Goal: Information Seeking & Learning: Learn about a topic

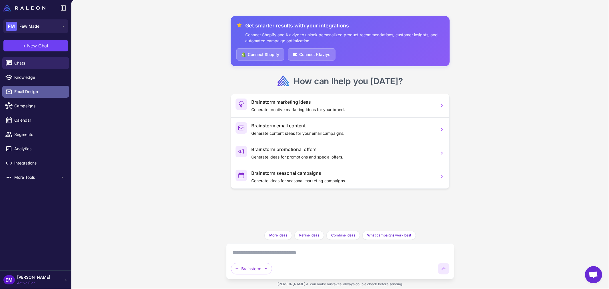
click at [52, 92] on span "Email Design" at bounding box center [39, 91] width 50 height 6
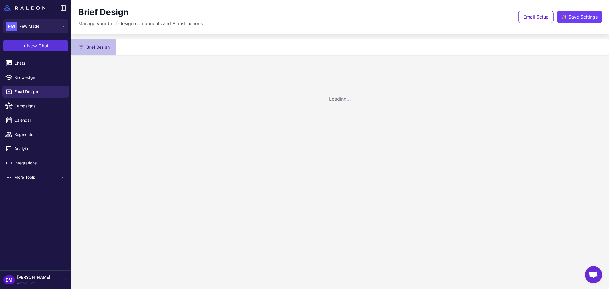
click at [36, 44] on div "**********" at bounding box center [304, 144] width 609 height 289
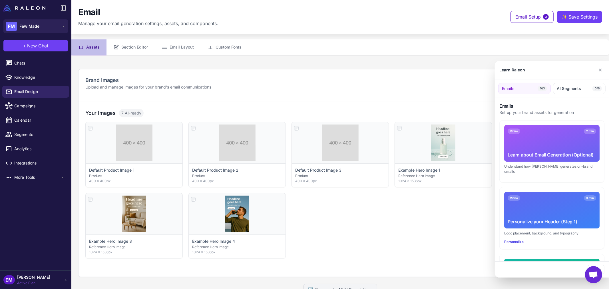
drag, startPoint x: 36, startPoint y: 44, endPoint x: 40, endPoint y: 47, distance: 5.5
click at [40, 47] on div at bounding box center [304, 144] width 609 height 289
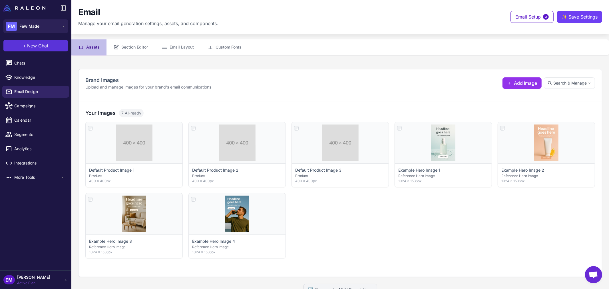
click at [43, 49] on span "New Chat" at bounding box center [37, 45] width 21 height 7
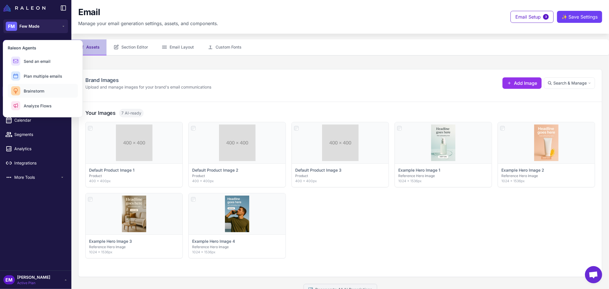
click at [50, 94] on button "Brainstorm" at bounding box center [43, 91] width 70 height 14
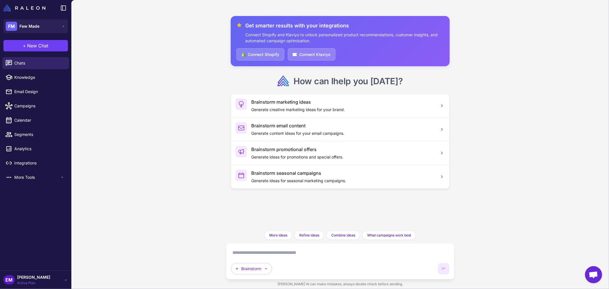
click at [282, 253] on textarea at bounding box center [340, 252] width 219 height 9
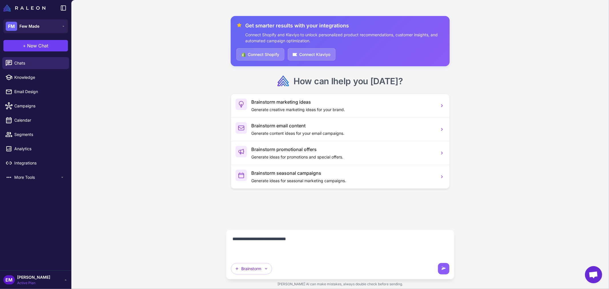
paste textarea "**********"
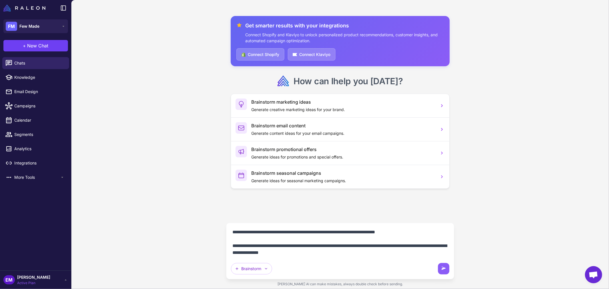
scroll to position [252, 0]
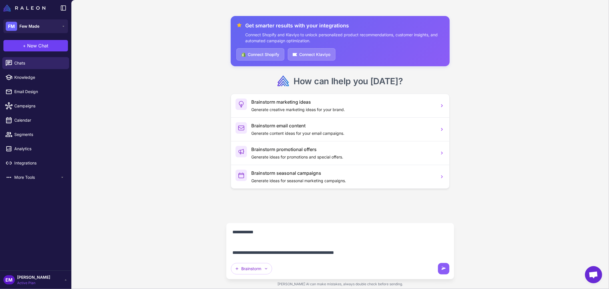
type textarea "**********"
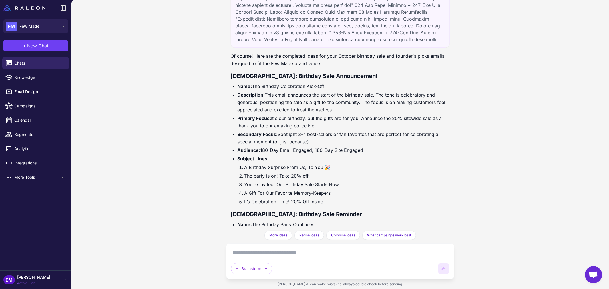
scroll to position [495, 0]
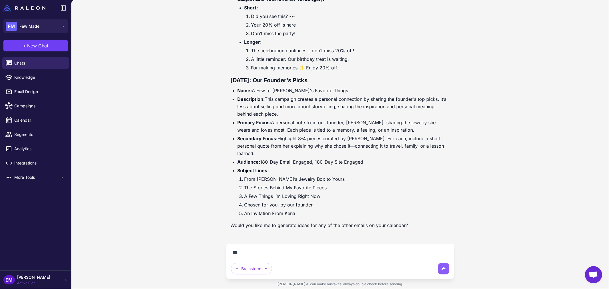
scroll to position [482, 0]
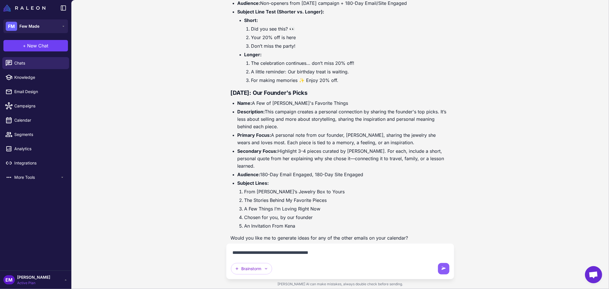
type textarea "**********"
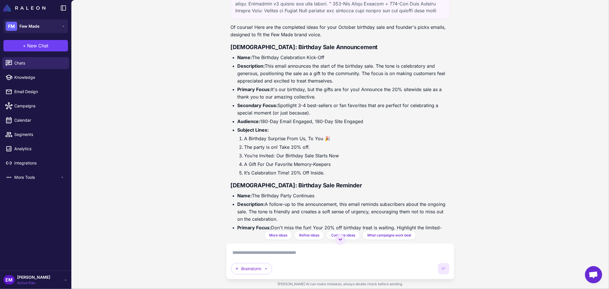
scroll to position [211, 0]
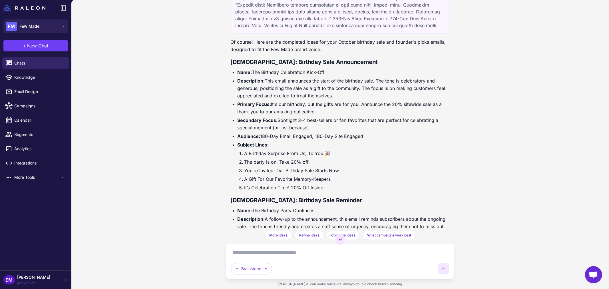
drag, startPoint x: 317, startPoint y: 128, endPoint x: 238, endPoint y: 103, distance: 83.4
click at [238, 103] on ul "Name: The Birthday Celebration Kick-Off Description: This email announces the s…" at bounding box center [340, 129] width 219 height 123
copy ul "Primary Focus: It's our birthday, but the gifts are for you! Announce the 20% s…"
drag, startPoint x: 267, startPoint y: 80, endPoint x: 364, endPoint y: 95, distance: 98.2
click at [364, 95] on li "Description: This email announces the start of the birthday sale. The tone is c…" at bounding box center [343, 88] width 212 height 22
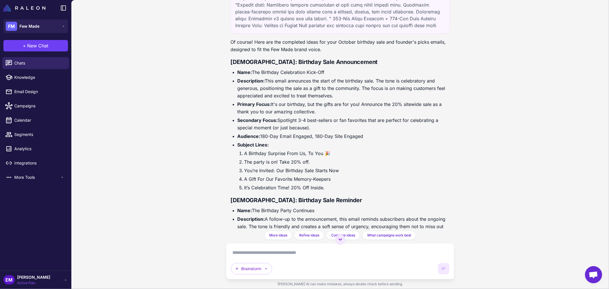
copy li "This email announces the start of the birthday sale. The tone is celebratory an…"
drag, startPoint x: 261, startPoint y: 61, endPoint x: 352, endPoint y: 61, distance: 91.3
click at [352, 61] on h3 "[DEMOGRAPHIC_DATA]: Birthday Sale Announcement" at bounding box center [340, 62] width 219 height 9
copy strong "Birthday Sale Announcement"
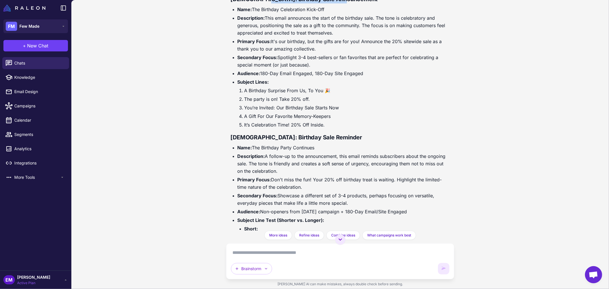
scroll to position [274, 0]
drag, startPoint x: 260, startPoint y: 135, endPoint x: 296, endPoint y: 138, distance: 35.8
click at [296, 138] on strong "[DEMOGRAPHIC_DATA]: Birthday Sale Reminder" at bounding box center [297, 136] width 132 height 7
copy strong "Birthday Sale"
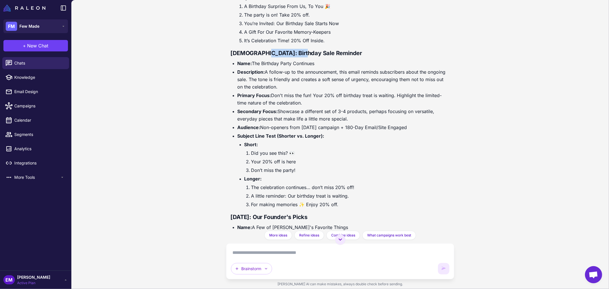
scroll to position [370, 0]
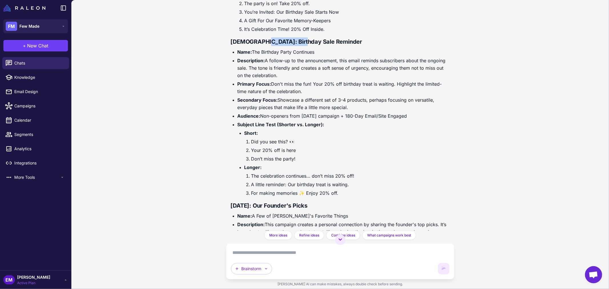
drag, startPoint x: 350, startPoint y: 107, endPoint x: 238, endPoint y: 83, distance: 114.2
click at [238, 83] on ul "Name: The Birthday Party Continues Description: A follow-up to the announcement…" at bounding box center [340, 122] width 219 height 148
copy ul "Primary Focus: Don't miss the fun! Your 20% off birthday treat is waiting. High…"
click at [299, 83] on li "Primary Focus: Don't miss the fun! Your 20% off birthday treat is waiting. High…" at bounding box center [343, 87] width 212 height 15
drag, startPoint x: 277, startPoint y: 75, endPoint x: 266, endPoint y: 61, distance: 17.4
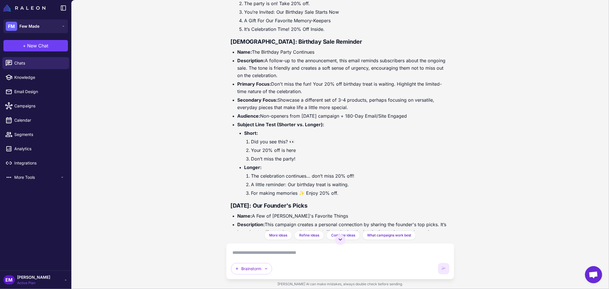
click at [266, 61] on li "Description: A follow-up to the announcement, this email reminds subscribers ab…" at bounding box center [343, 68] width 212 height 22
copy li "A follow-up to the announcement, this email reminds subscribers about the ongoi…"
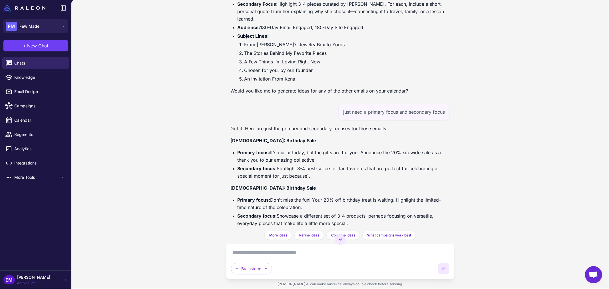
scroll to position [687, 0]
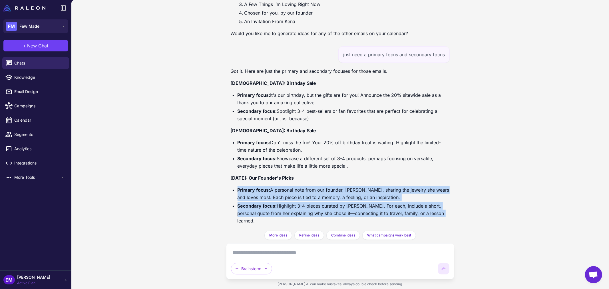
drag, startPoint x: 446, startPoint y: 205, endPoint x: 233, endPoint y: 180, distance: 214.0
click at [233, 186] on ul "Primary focus: A personal note from our founder, [PERSON_NAME], sharing the jew…" at bounding box center [340, 205] width 219 height 38
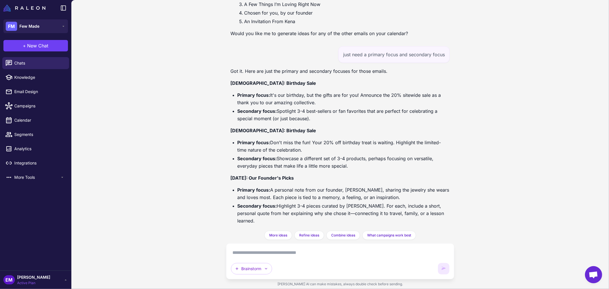
click at [233, 175] on strong "[DATE]: Our Founder's Picks" at bounding box center [262, 178] width 63 height 6
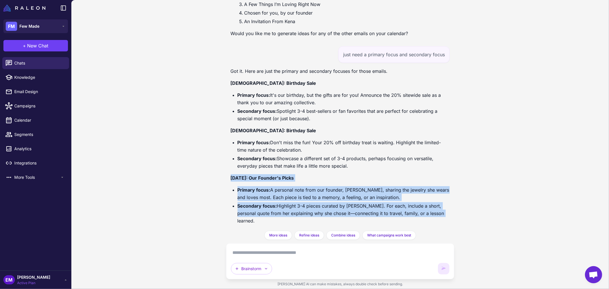
drag, startPoint x: 230, startPoint y: 170, endPoint x: 445, endPoint y: 206, distance: 218.7
click at [445, 206] on div "Get smarter results with your integrations Connect Shopify and Klaviyo to unloc…" at bounding box center [340, 115] width 228 height 231
copy div "[DATE]: Our Founder's Picks Primary focus: A personal note from our founder, [P…"
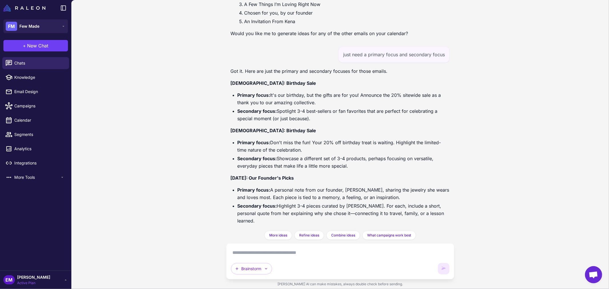
click at [324, 249] on textarea at bounding box center [340, 252] width 219 height 9
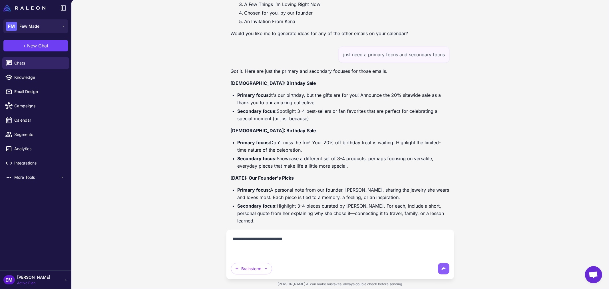
paste textarea "**********"
type textarea "**********"
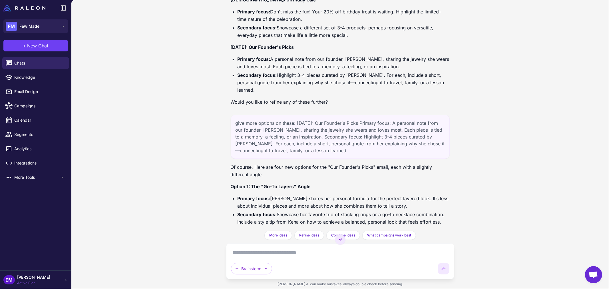
scroll to position [817, 0]
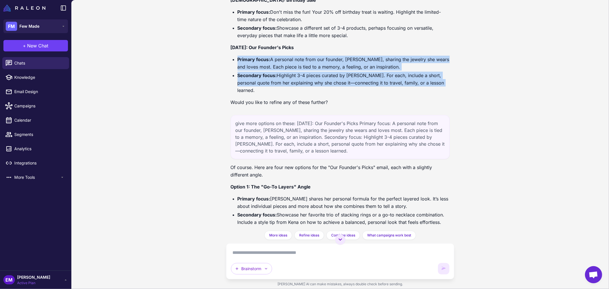
drag, startPoint x: 445, startPoint y: 74, endPoint x: 236, endPoint y: 52, distance: 210.1
click at [236, 56] on ul "Primary focus: A personal note from our founder, [PERSON_NAME], sharing the jew…" at bounding box center [340, 75] width 219 height 38
copy ul "Primary focus: A personal note from our founder, [PERSON_NAME], sharing the jew…"
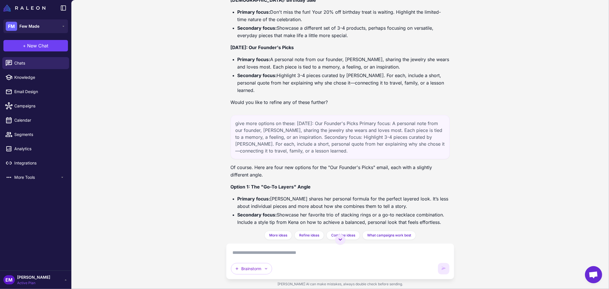
click at [282, 245] on div "Brainstorm" at bounding box center [340, 261] width 228 height 36
click at [284, 247] on div "Brainstorm" at bounding box center [340, 261] width 228 height 36
click at [288, 250] on textarea at bounding box center [340, 252] width 219 height 9
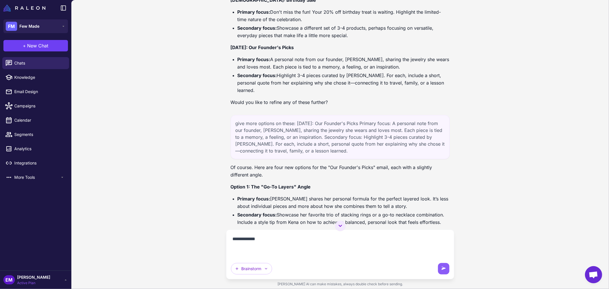
paste textarea "**********"
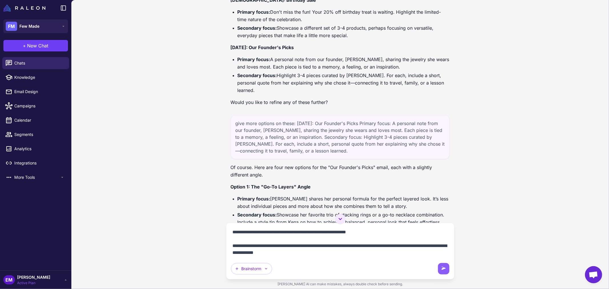
scroll to position [66, 0]
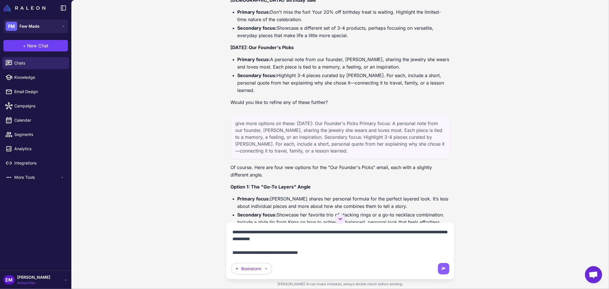
paste textarea "**********"
type textarea "**********"
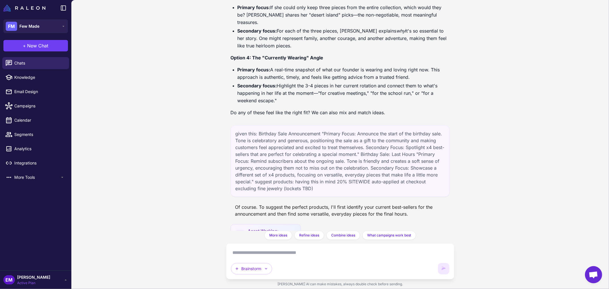
scroll to position [1333, 0]
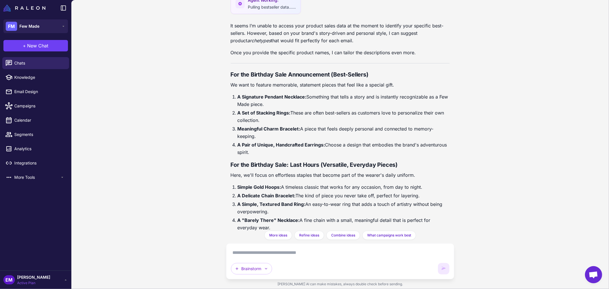
click at [287, 255] on textarea at bounding box center [340, 252] width 219 height 9
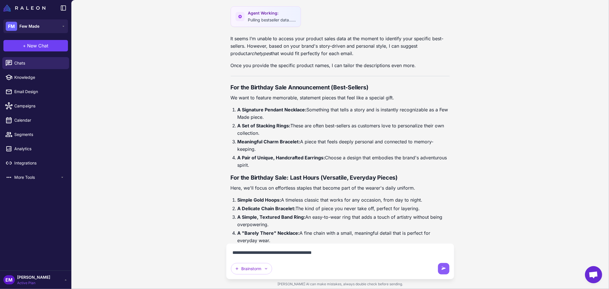
type textarea "**********"
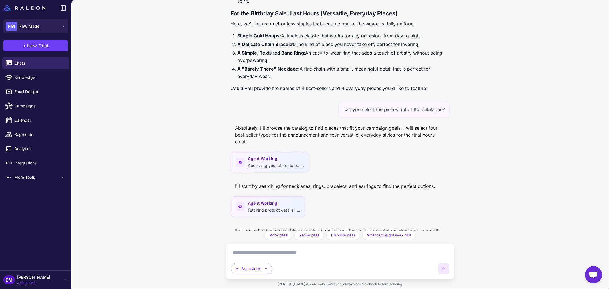
scroll to position [1494, 0]
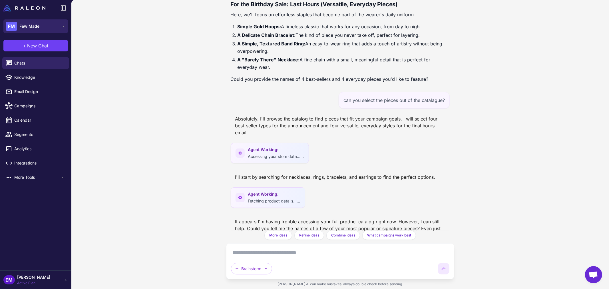
click at [41, 25] on button "FM Few Made" at bounding box center [35, 26] width 64 height 14
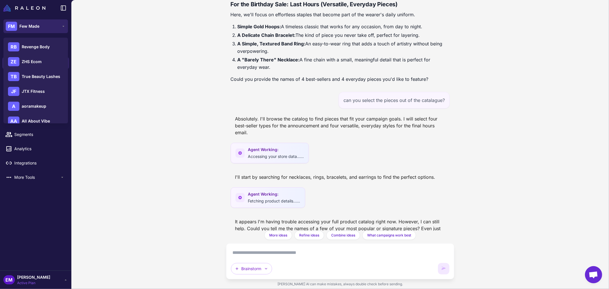
click at [41, 25] on button "FM Few Made" at bounding box center [35, 26] width 64 height 14
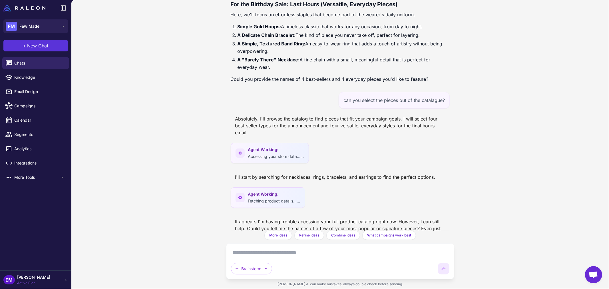
click at [31, 50] on button "+ New Chat" at bounding box center [35, 45] width 64 height 11
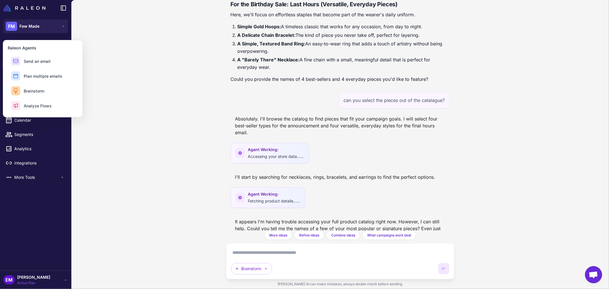
click at [12, 188] on div "Chats Knowledge Email Design Campaigns Calendar Segments Analytics Integrations…" at bounding box center [35, 162] width 71 height 215
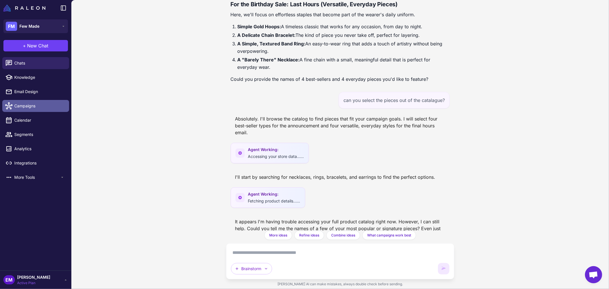
click at [30, 109] on link "Campaigns" at bounding box center [35, 106] width 67 height 12
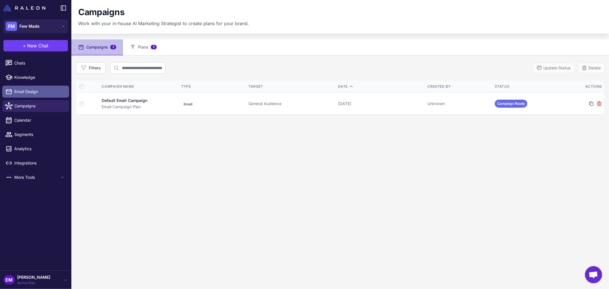
click at [36, 92] on span "Email Design" at bounding box center [39, 91] width 50 height 6
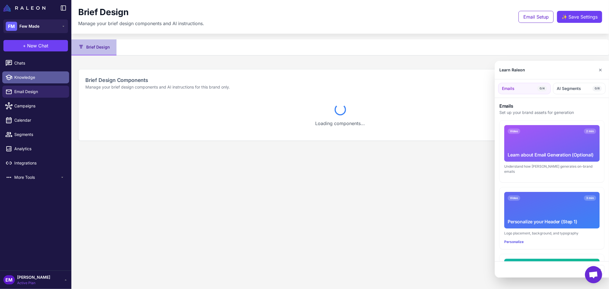
click at [37, 83] on div at bounding box center [304, 144] width 609 height 289
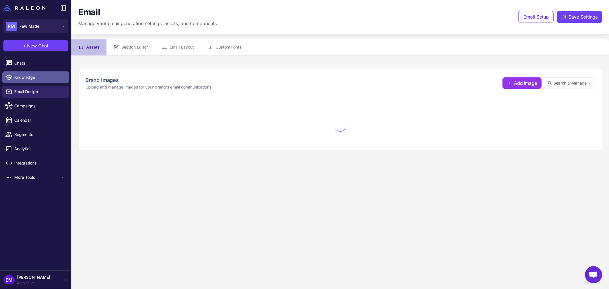
click at [39, 80] on link "Knowledge" at bounding box center [35, 77] width 67 height 12
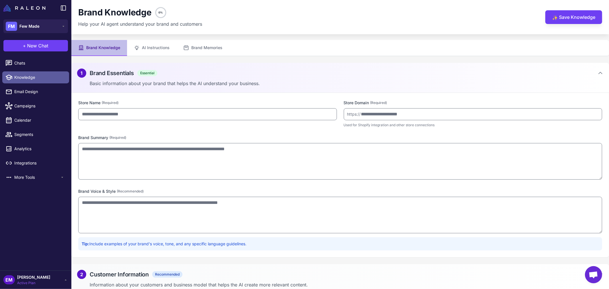
type input "********"
type input "**********"
type textarea "**********"
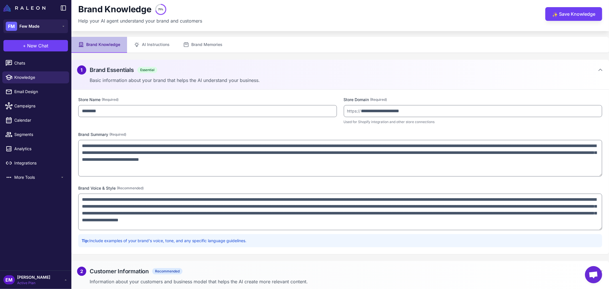
scroll to position [5, 0]
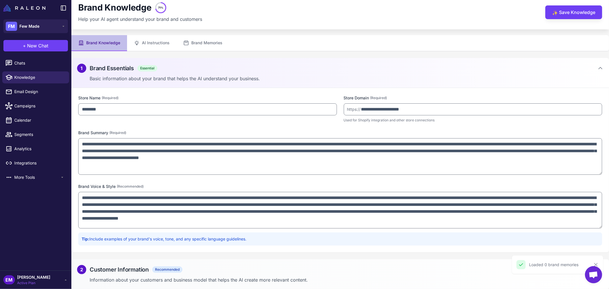
click at [316, 268] on div "2 Customer Information Recommended" at bounding box center [340, 269] width 526 height 9
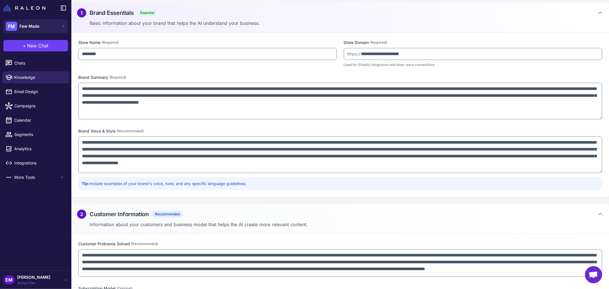
scroll to position [0, 0]
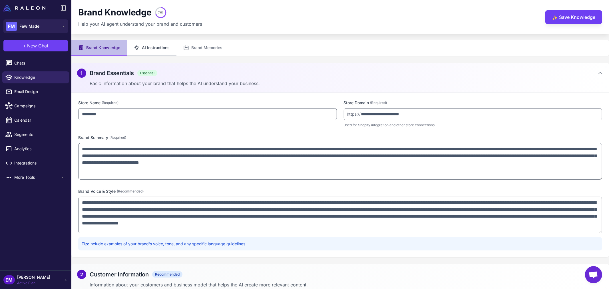
click at [144, 46] on button "AI Instructions" at bounding box center [151, 48] width 49 height 16
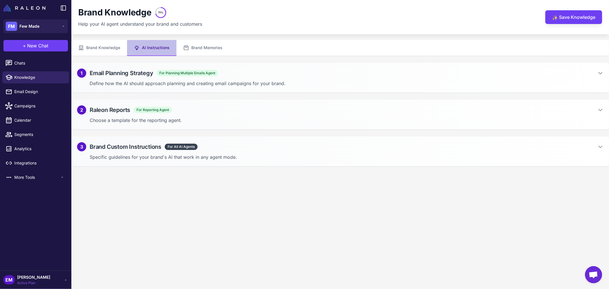
click at [148, 71] on h2 "Email Planning Strategy" at bounding box center [121, 73] width 63 height 9
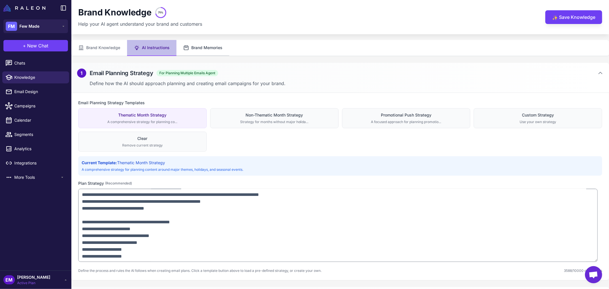
click at [189, 49] on button "Brand Memories" at bounding box center [202, 48] width 53 height 16
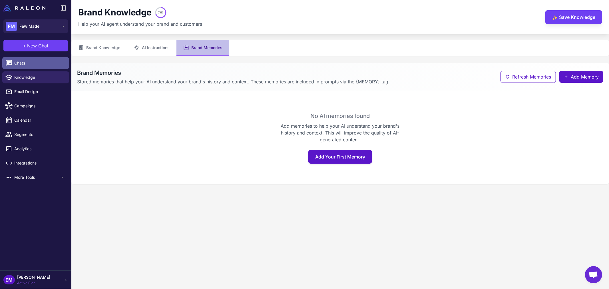
click at [30, 67] on link "Chats" at bounding box center [35, 63] width 67 height 12
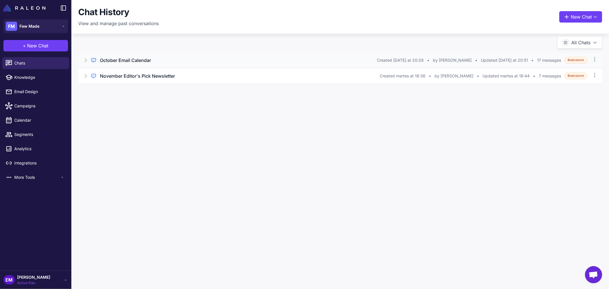
click at [163, 63] on div "October Email Calendar" at bounding box center [238, 60] width 277 height 7
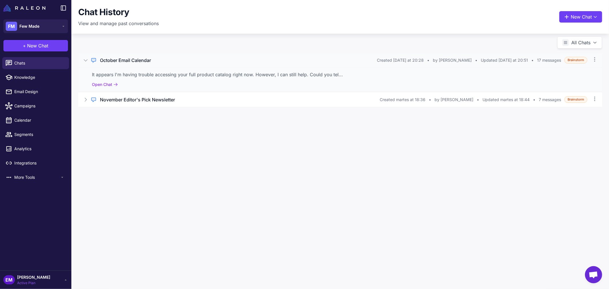
click at [161, 72] on div "It appears I'm having trouble accessing your full product catalog right now. Ho…" at bounding box center [340, 74] width 496 height 7
click at [108, 84] on button "Open Chat" at bounding box center [105, 84] width 26 height 6
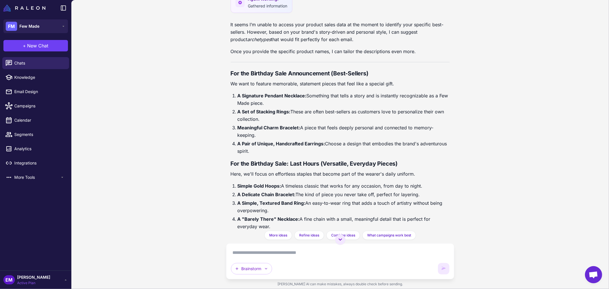
scroll to position [1356, 0]
drag, startPoint x: 227, startPoint y: 48, endPoint x: 422, endPoint y: 200, distance: 247.0
click at [422, 200] on div "October Email Calendar [DATE] Get smarter results with your integrations Connec…" at bounding box center [340, 115] width 228 height 231
copy div "For the Birthday Sale Announcement (Best-Sellers) We want to feature memorable,…"
click at [274, 140] on strong "A Pair of Unique, Handcrafted Earrings:" at bounding box center [281, 143] width 88 height 6
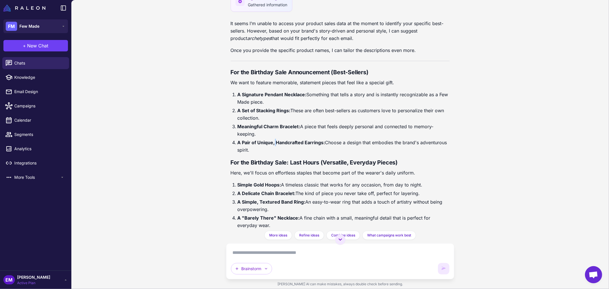
click at [274, 140] on strong "A Pair of Unique, Handcrafted Earrings:" at bounding box center [281, 143] width 88 height 6
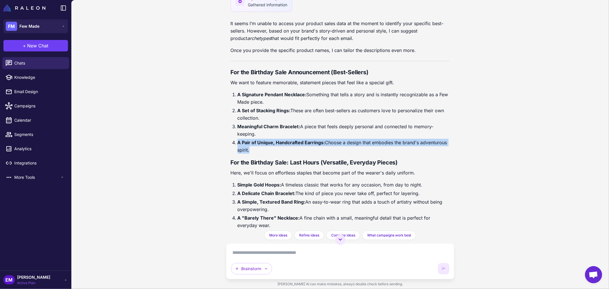
click at [274, 140] on strong "A Pair of Unique, Handcrafted Earrings:" at bounding box center [281, 143] width 88 height 6
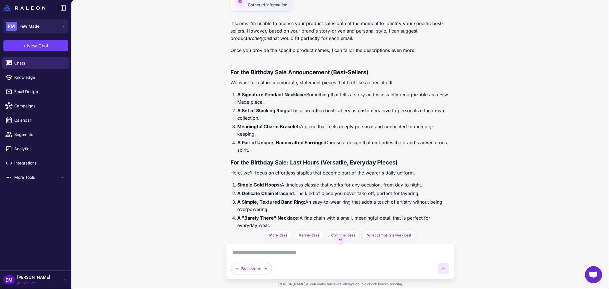
click at [272, 124] on strong "Meaningful Charm Bracelet:" at bounding box center [268, 127] width 63 height 6
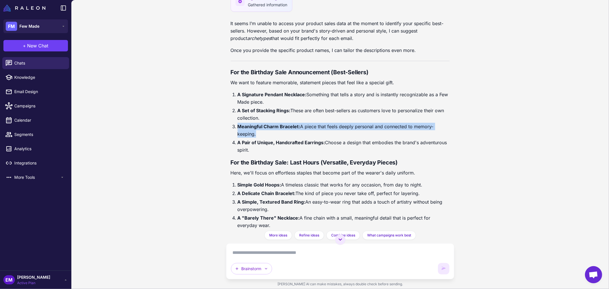
click at [272, 124] on strong "Meaningful Charm Bracelet:" at bounding box center [268, 127] width 63 height 6
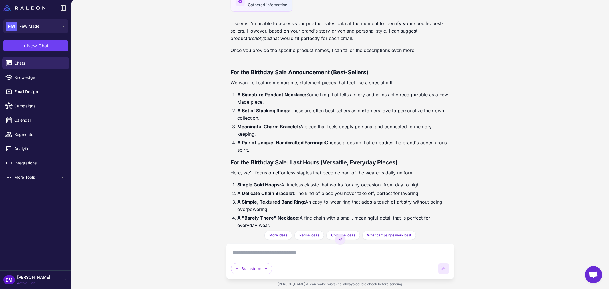
click at [270, 108] on strong "A Set of Stacking Rings:" at bounding box center [263, 111] width 53 height 6
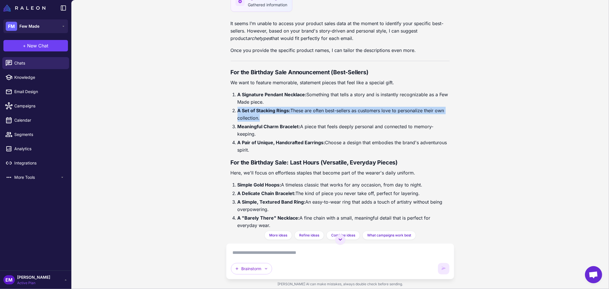
click at [270, 108] on strong "A Set of Stacking Rings:" at bounding box center [263, 111] width 53 height 6
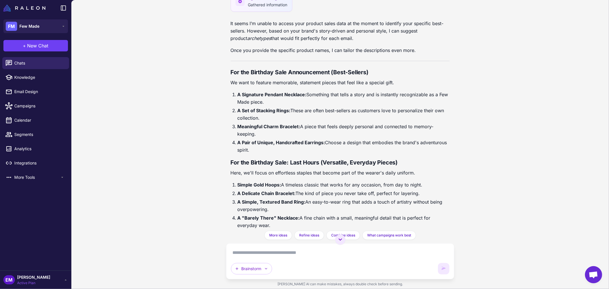
click at [275, 91] on li "A Signature Pendant Necklace: Something that tells a story and is instantly rec…" at bounding box center [343, 98] width 212 height 15
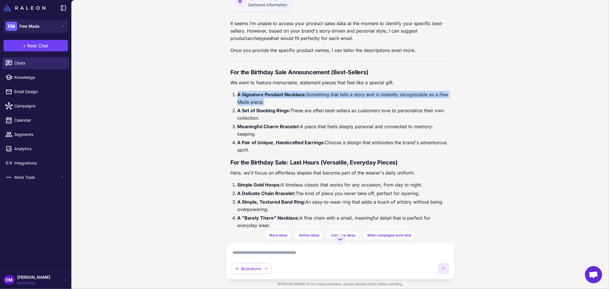
click at [275, 91] on li "A Signature Pendant Necklace: Something that tells a story and is instantly rec…" at bounding box center [343, 98] width 212 height 15
